Goal: Information Seeking & Learning: Check status

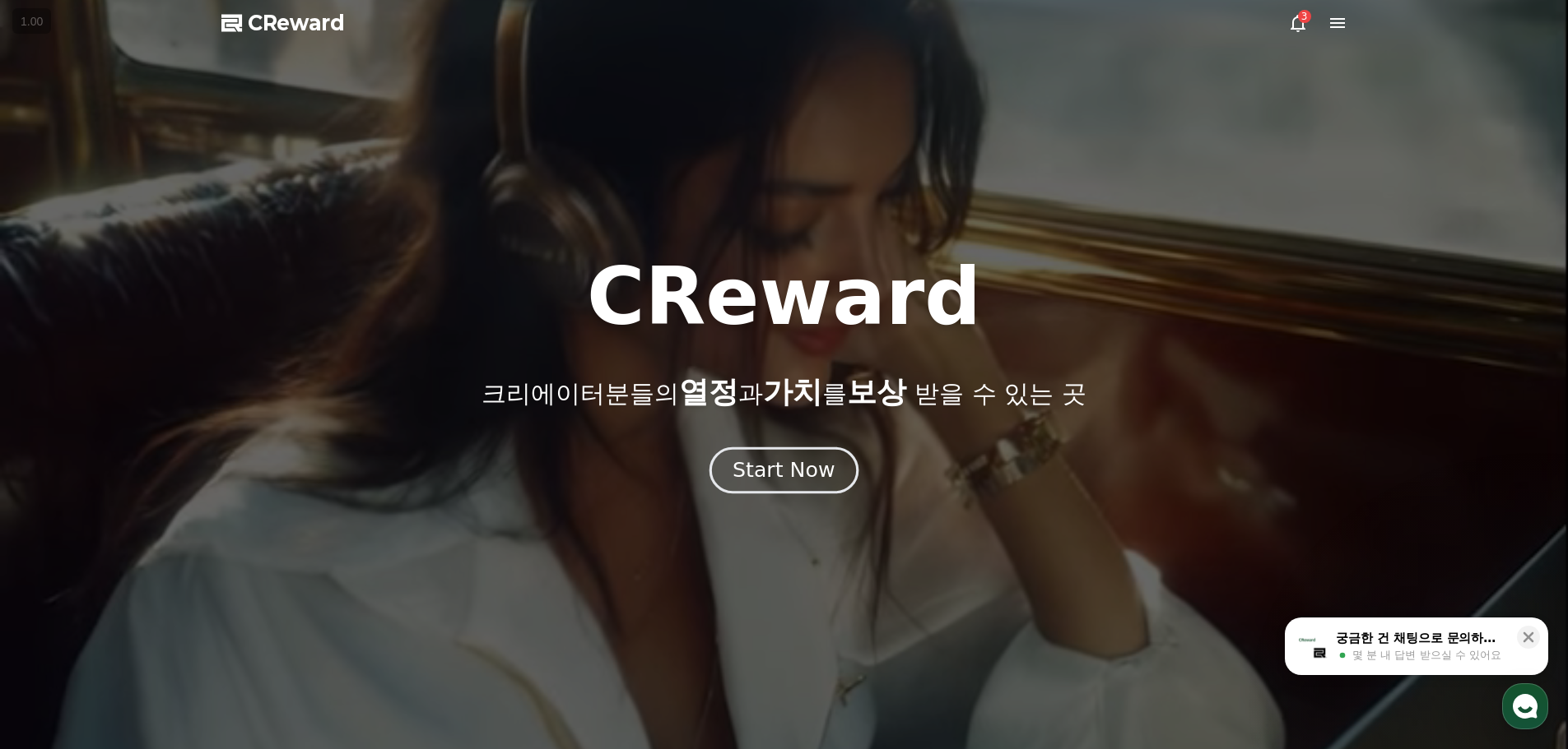
click at [791, 467] on div "Start Now" at bounding box center [783, 471] width 102 height 28
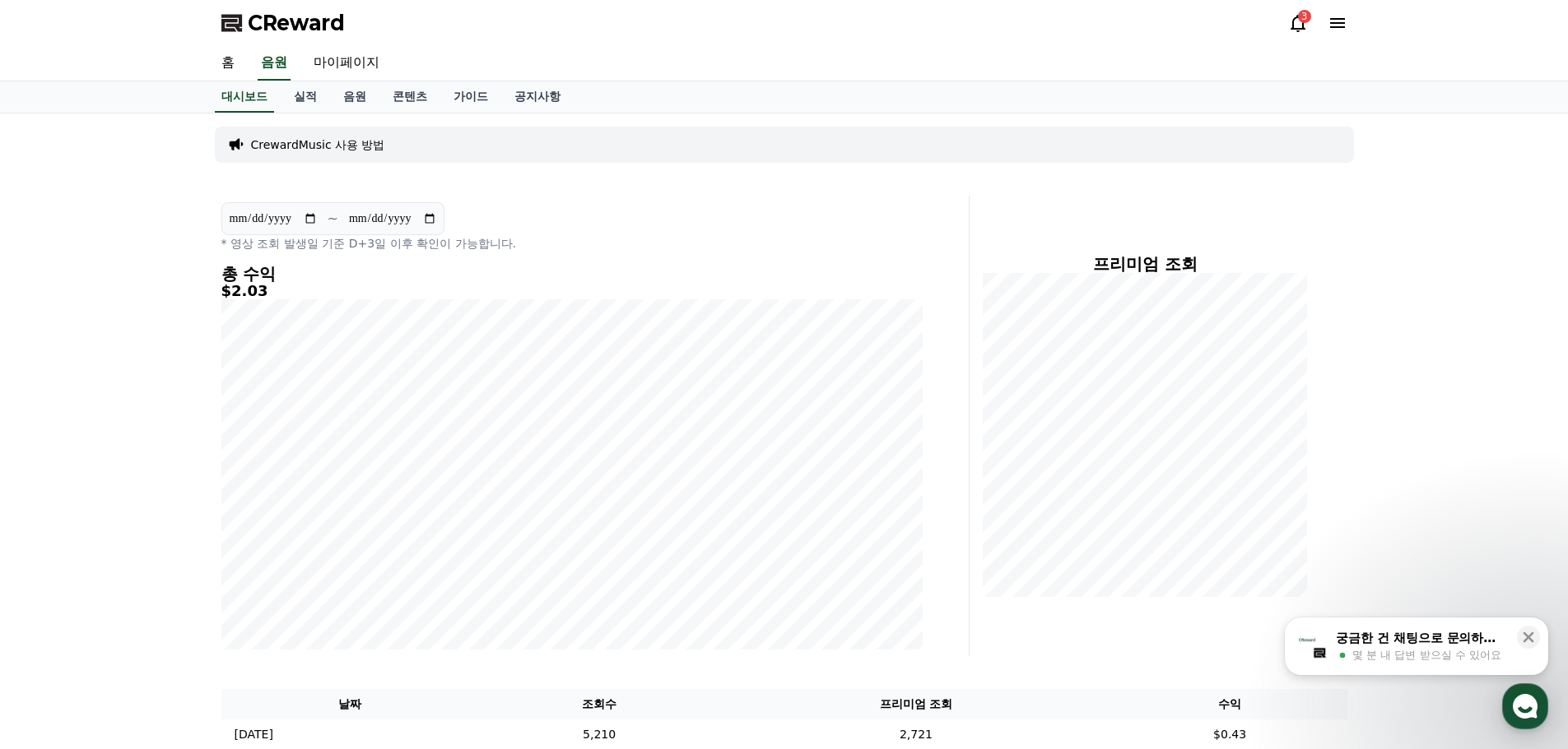
click at [1293, 22] on icon at bounding box center [1298, 23] width 15 height 17
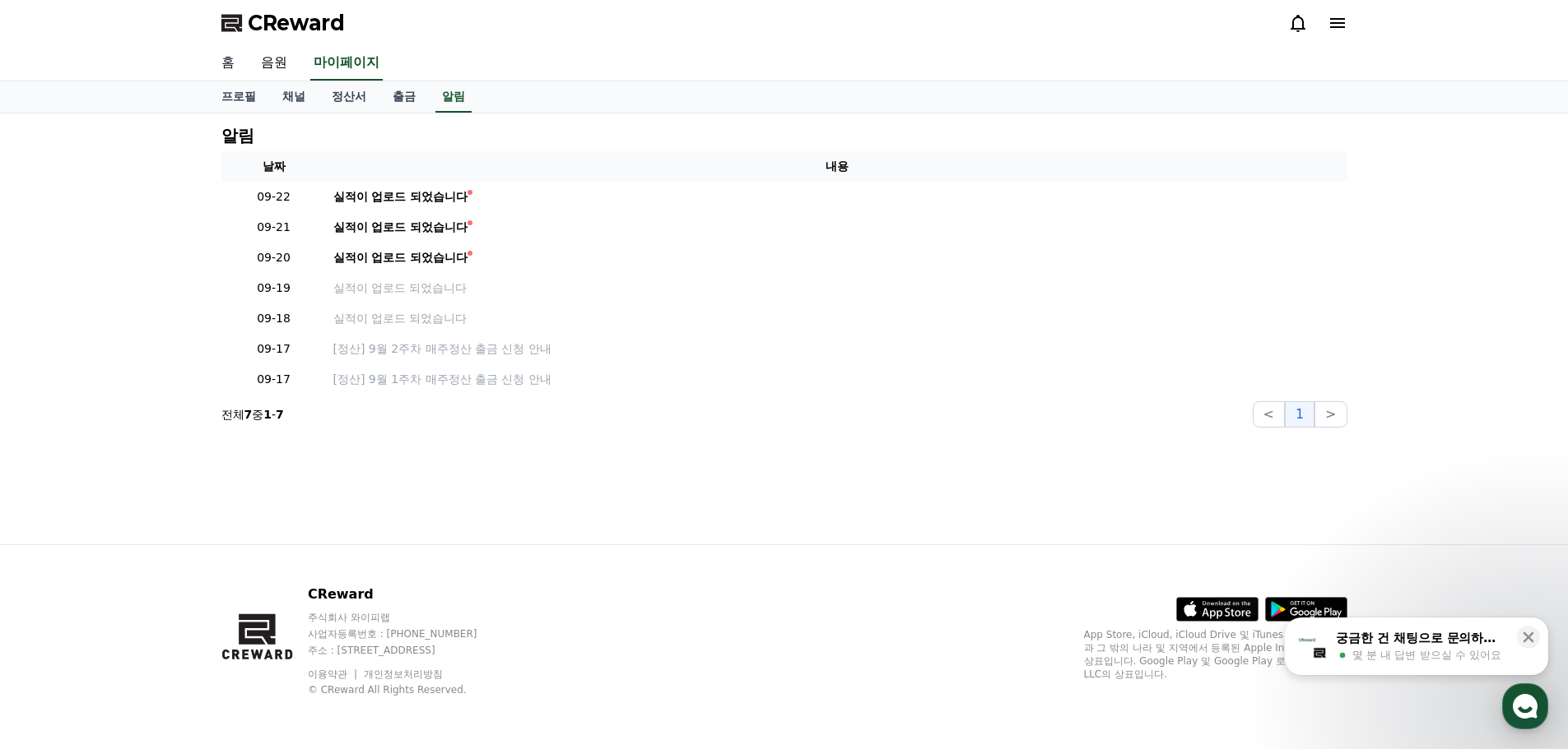
click at [239, 65] on link "홈" at bounding box center [228, 63] width 40 height 35
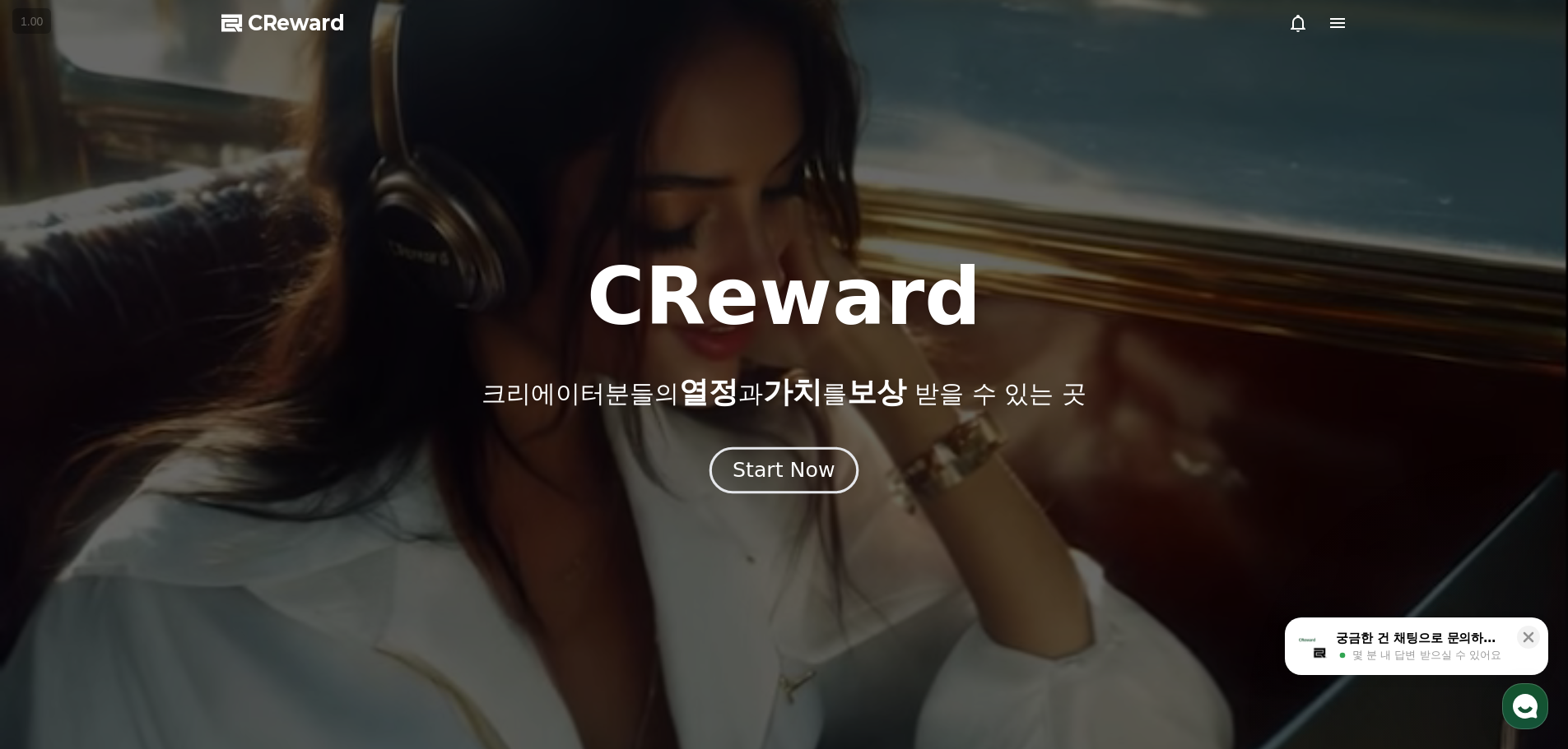
click at [822, 480] on div "Start Now" at bounding box center [783, 471] width 102 height 28
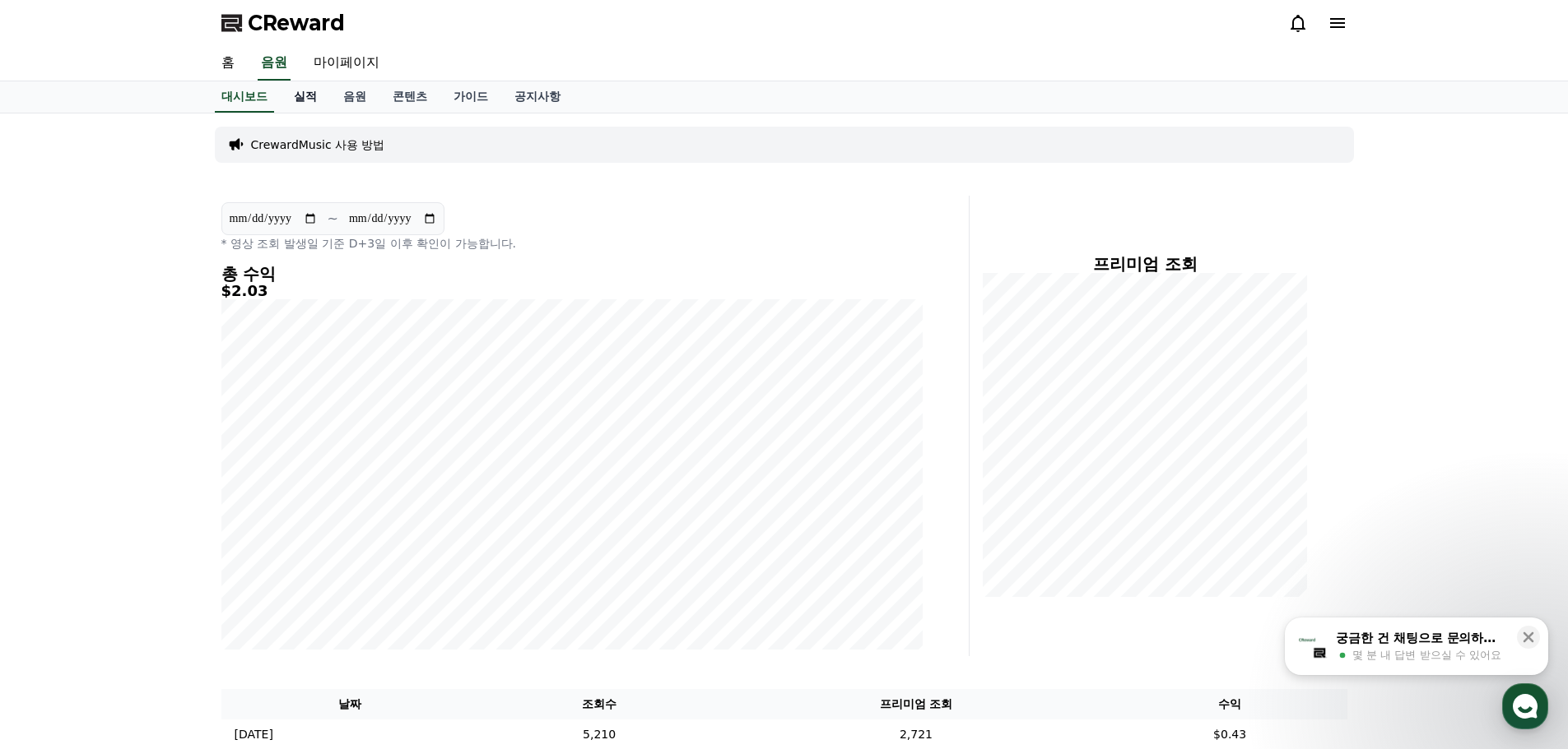
click at [301, 109] on link "실적" at bounding box center [306, 97] width 49 height 31
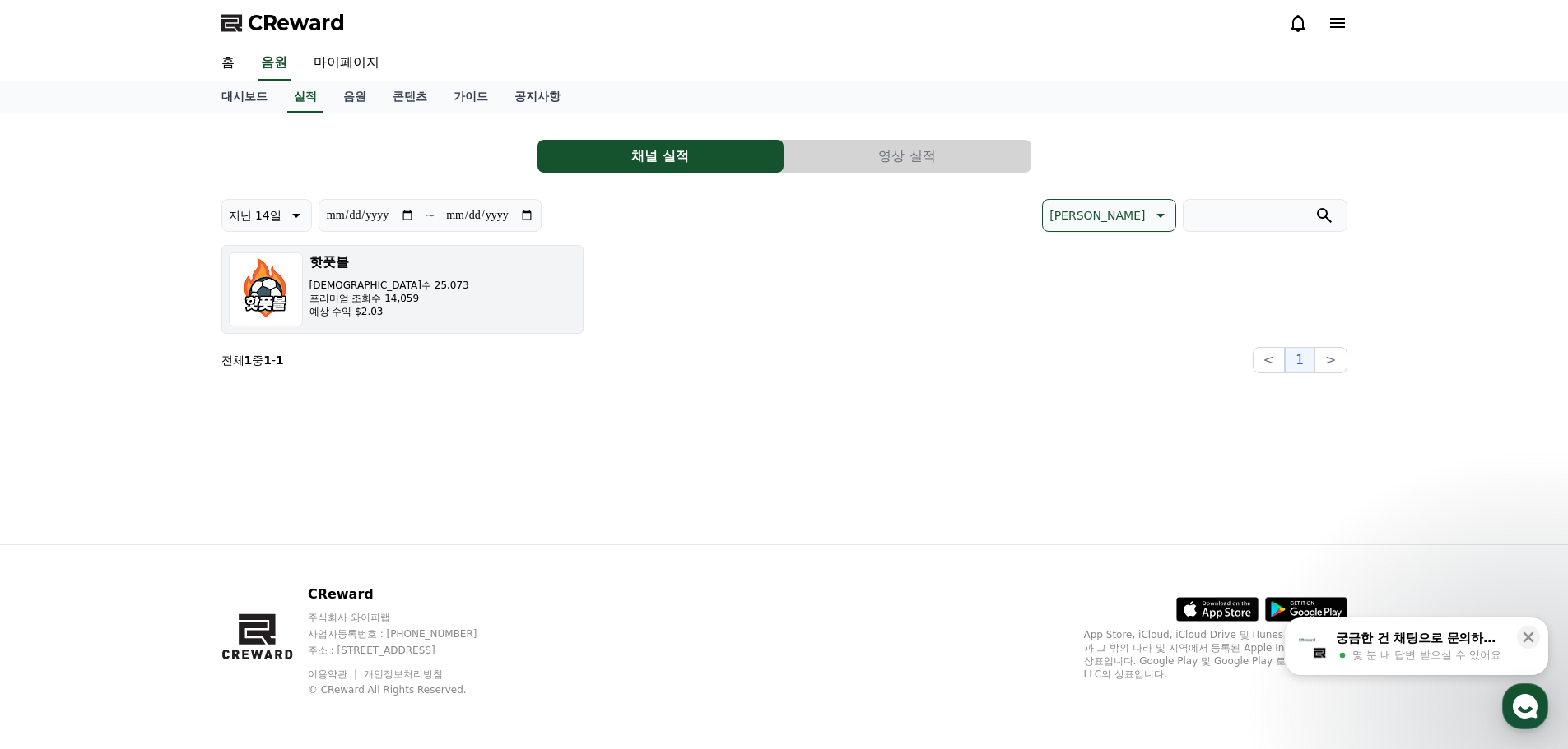
click at [486, 298] on button "핫풋볼 조회수 25,073 프리미엄 조회수 14,059 예상 수익 $2.03" at bounding box center [403, 290] width 362 height 89
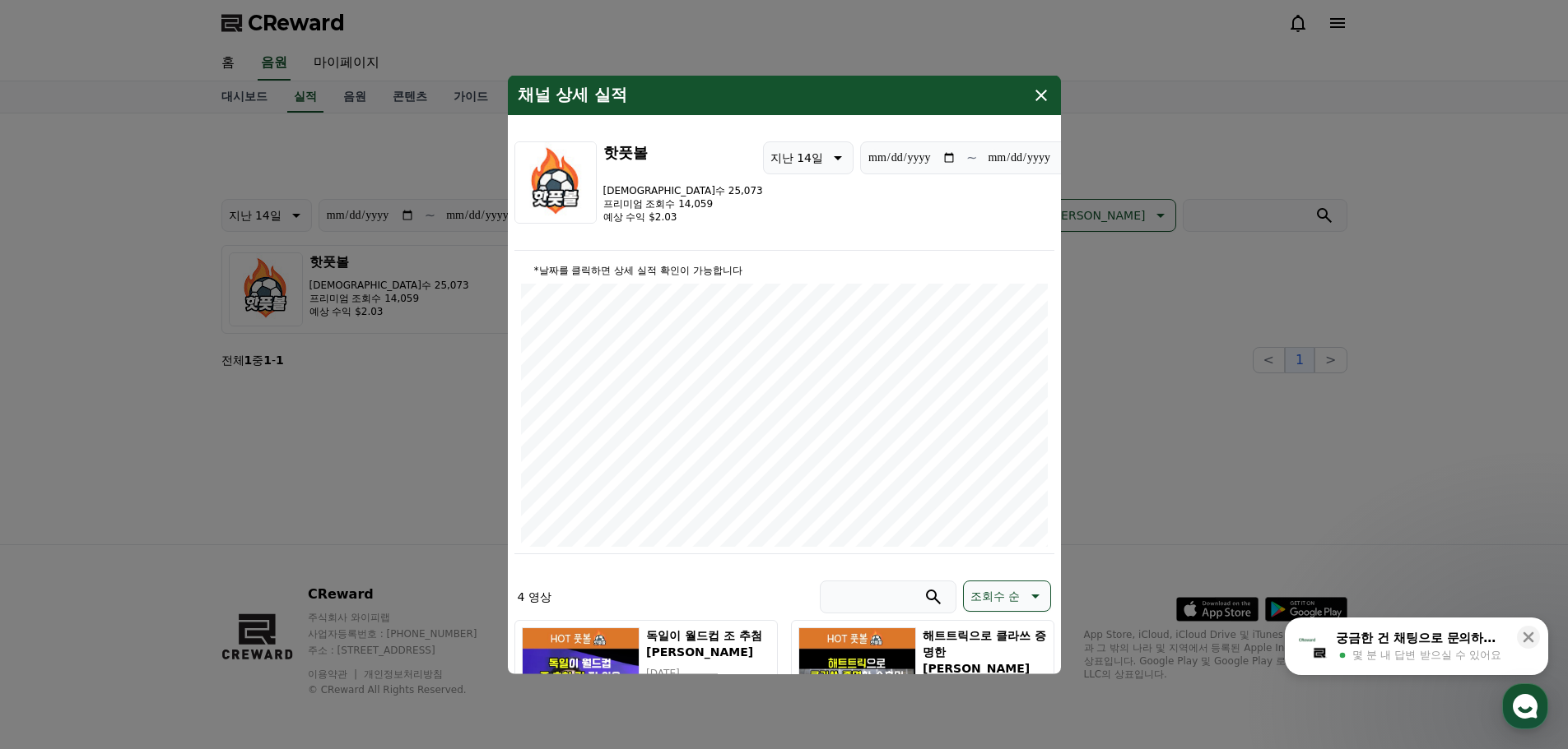
click at [772, 164] on p "지난 14일" at bounding box center [796, 157] width 53 height 23
click at [772, 163] on p "지난 14일" at bounding box center [796, 157] width 53 height 23
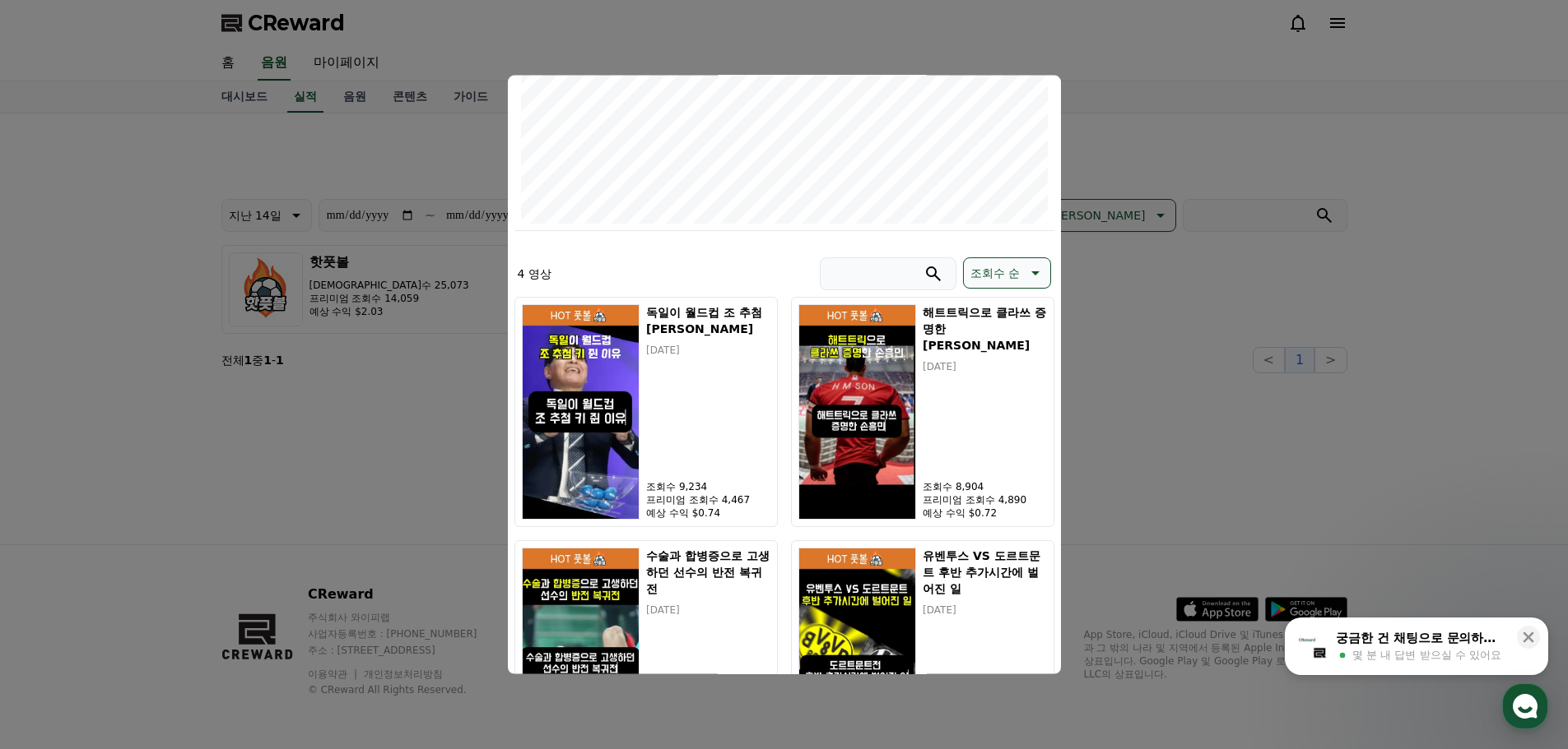
scroll to position [329, 0]
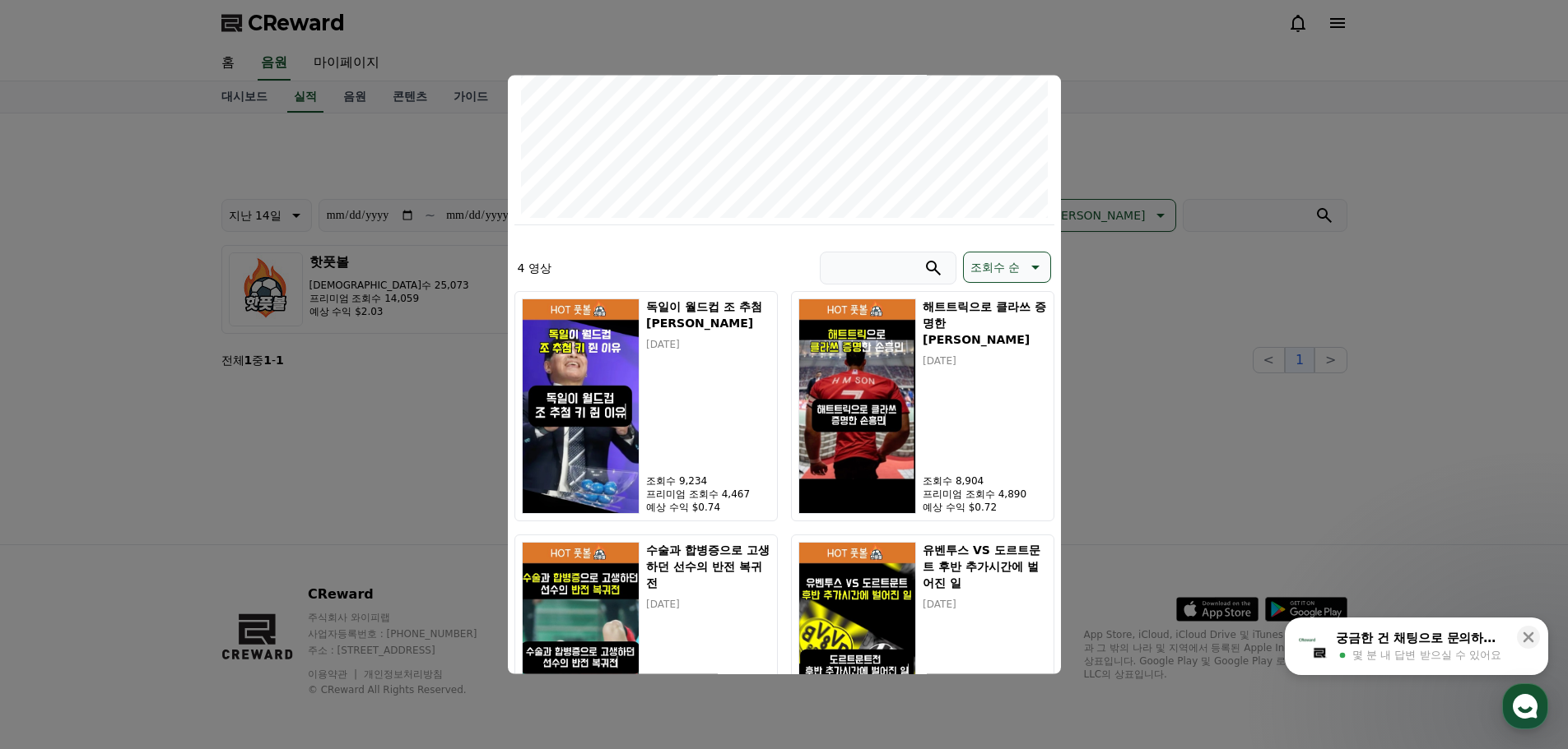
click at [1121, 113] on button "close modal" at bounding box center [784, 374] width 1568 height 749
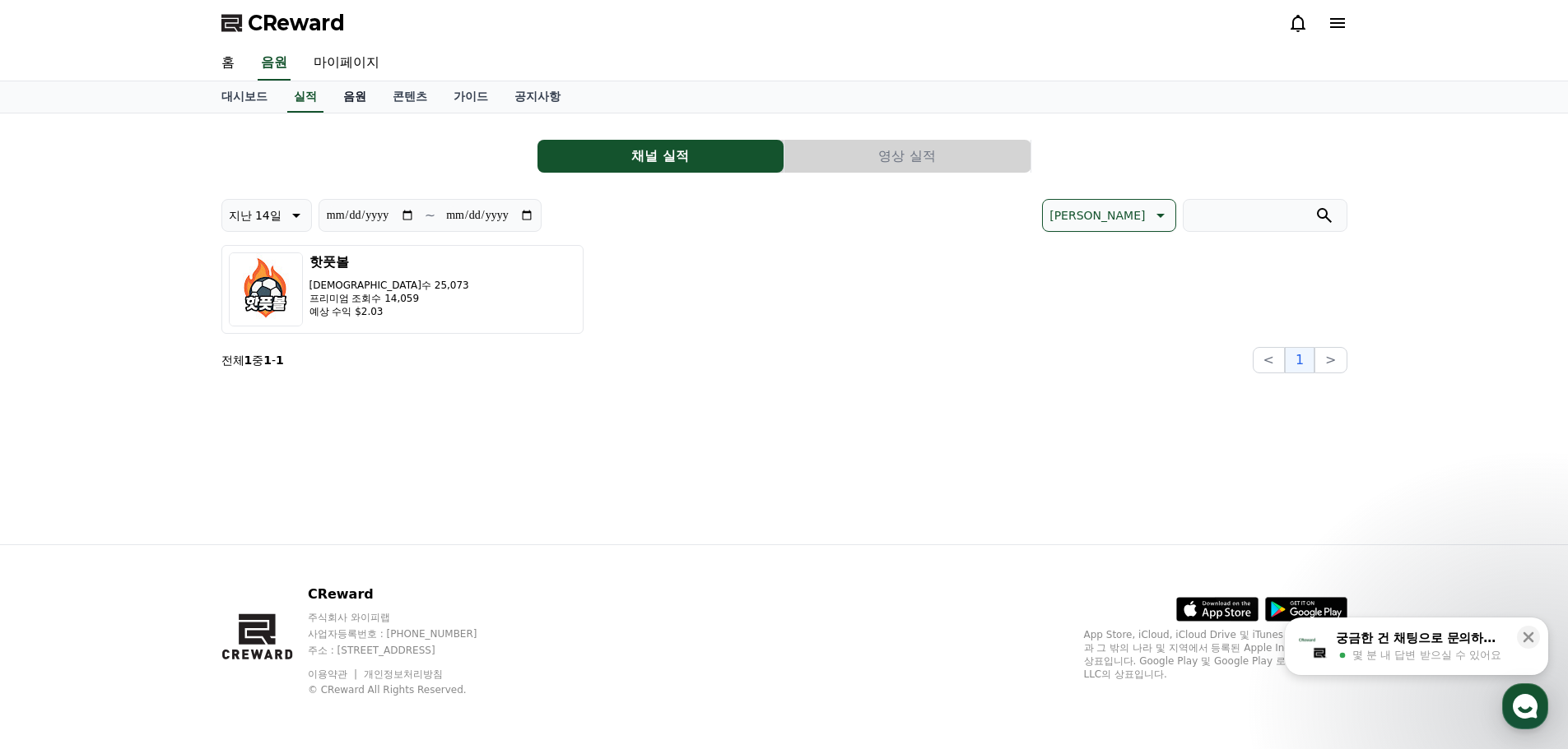
click at [348, 96] on link "음원" at bounding box center [355, 97] width 49 height 31
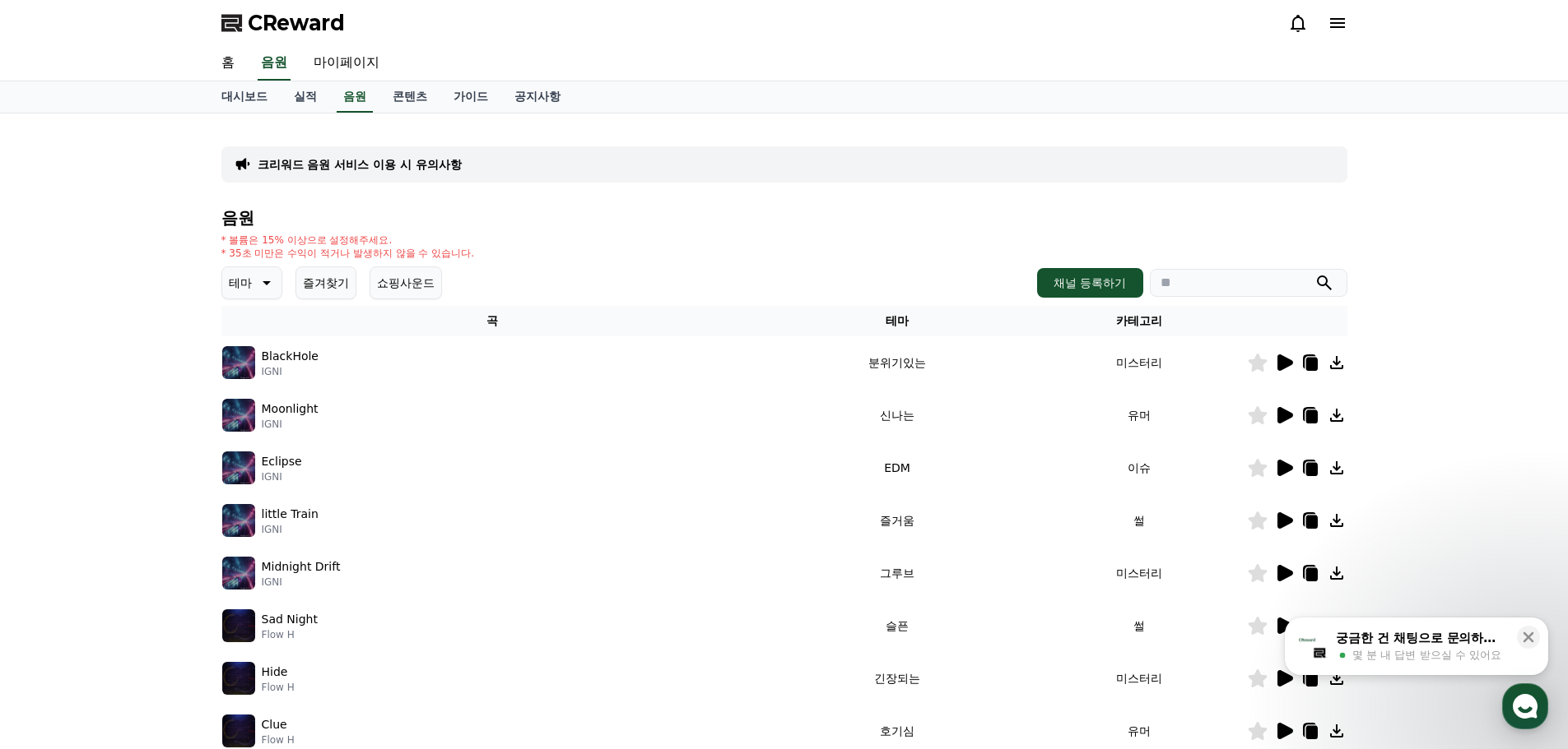
click at [264, 290] on icon at bounding box center [265, 283] width 20 height 20
click at [1289, 364] on icon at bounding box center [1285, 363] width 16 height 16
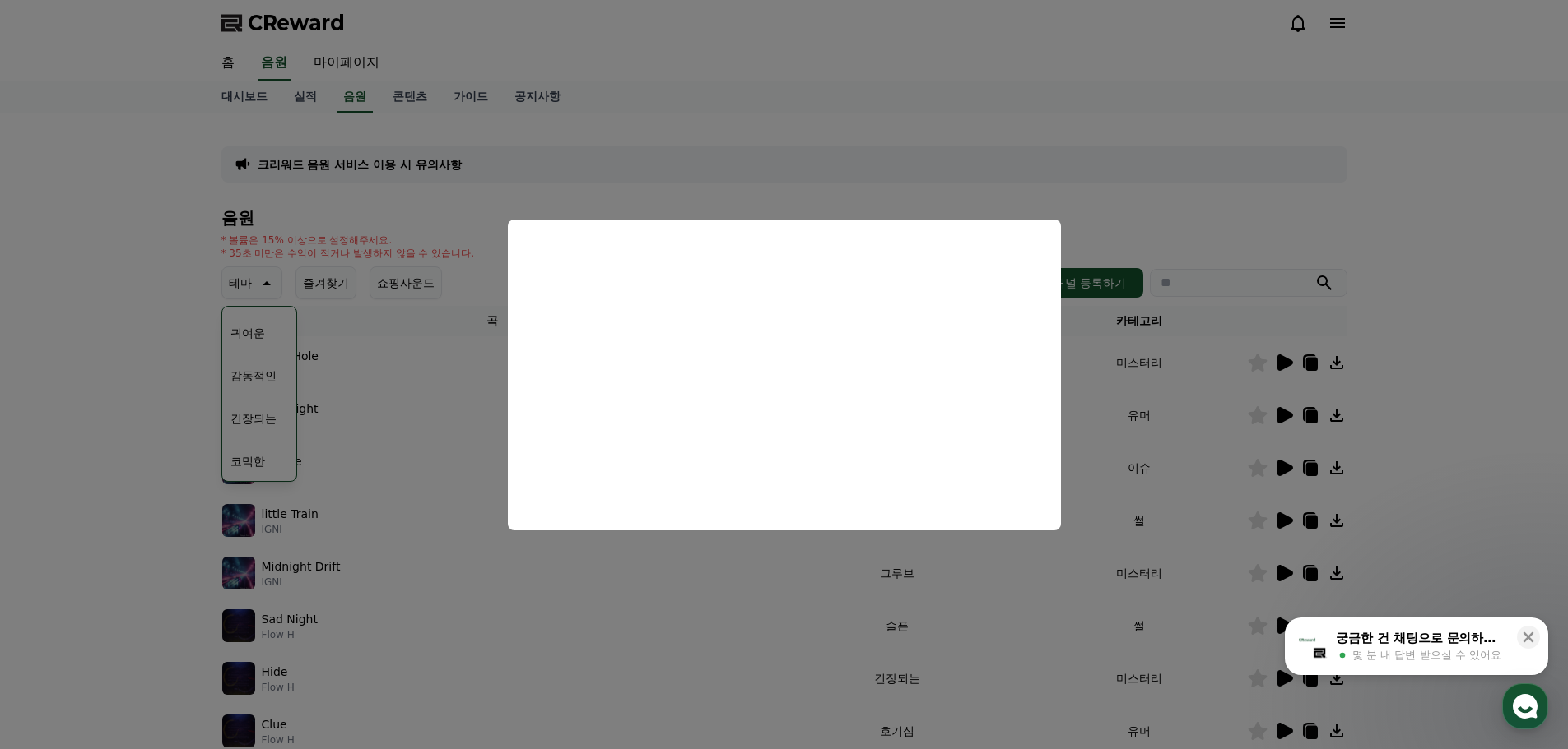
click at [721, 662] on button "close modal" at bounding box center [784, 374] width 1568 height 749
